Goal: Information Seeking & Learning: Learn about a topic

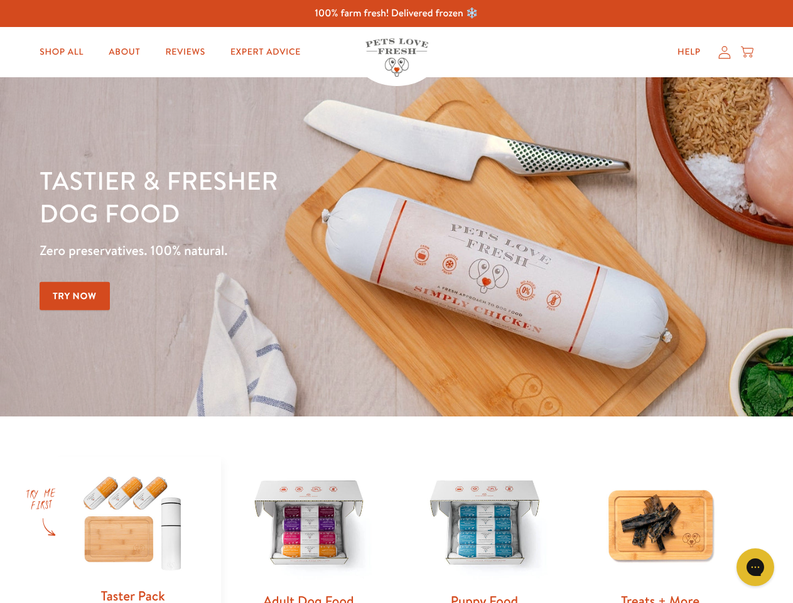
click at [396, 301] on div "Tastier & fresher dog food Zero preservatives. 100% natural. Try Now" at bounding box center [278, 247] width 476 height 166
click at [755, 567] on icon "Gorgias live chat" at bounding box center [755, 567] width 12 height 12
